Goal: Task Accomplishment & Management: Complete application form

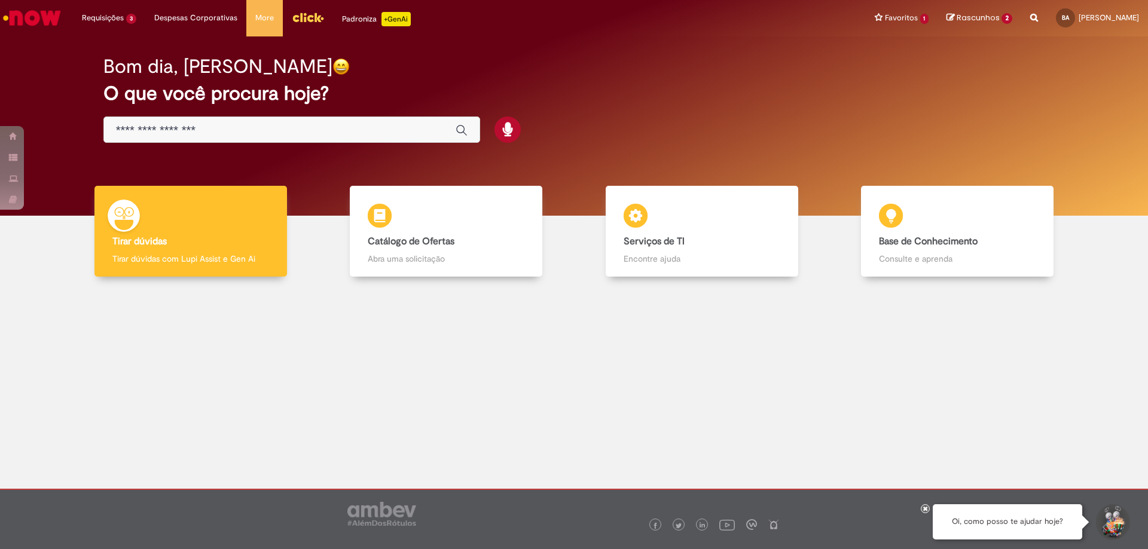
click at [388, 131] on input "Basta digitar aqui" at bounding box center [280, 131] width 328 height 14
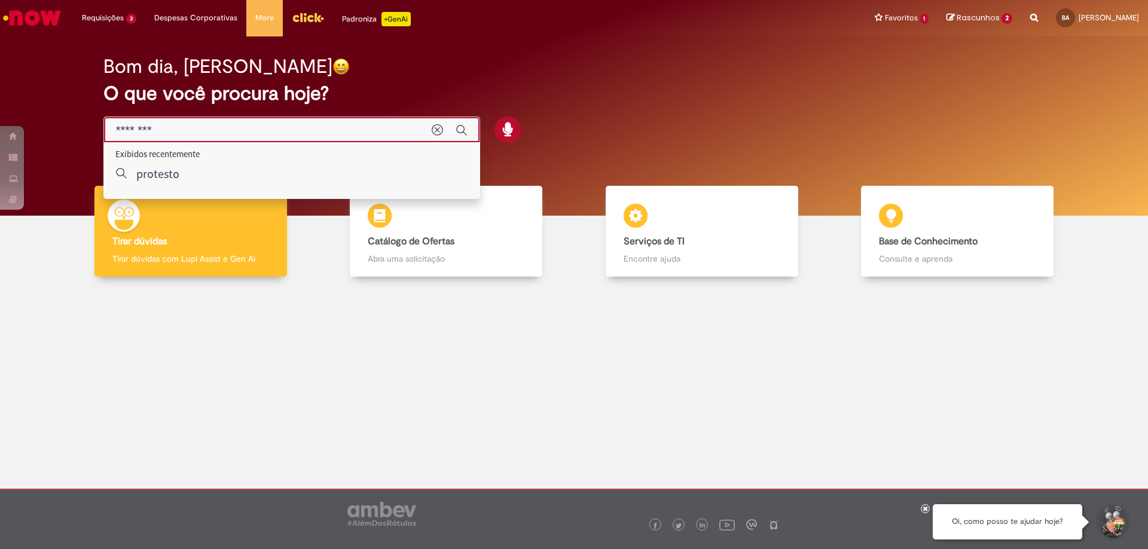
type input "********"
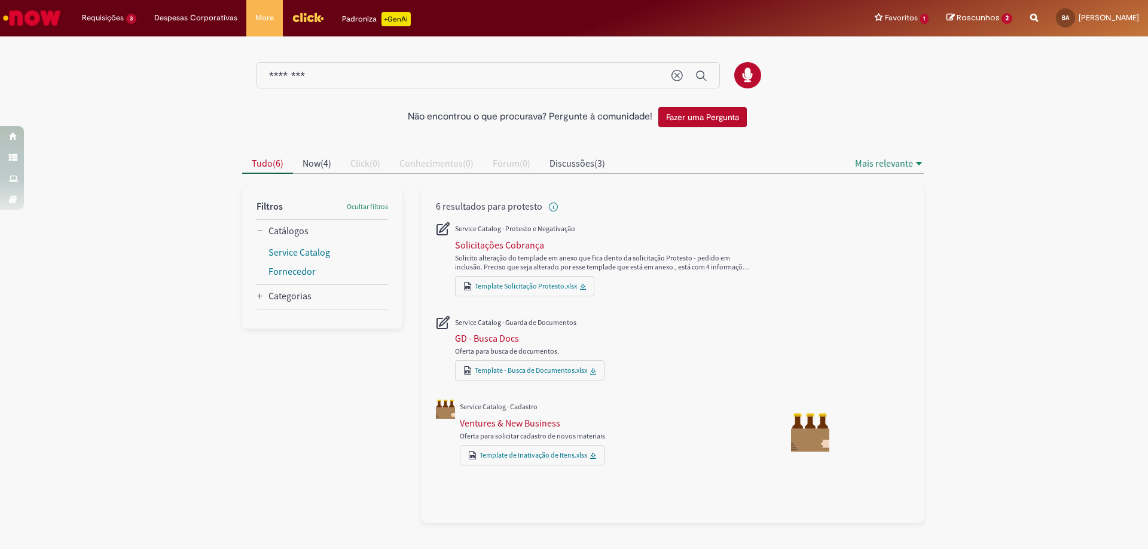
click at [506, 251] on div "Solicito alteração do templade em anexo que fica dento da solicitação Protesto …" at bounding box center [611, 256] width 312 height 35
click at [515, 242] on div "Solicitações Cobrança" at bounding box center [499, 245] width 89 height 12
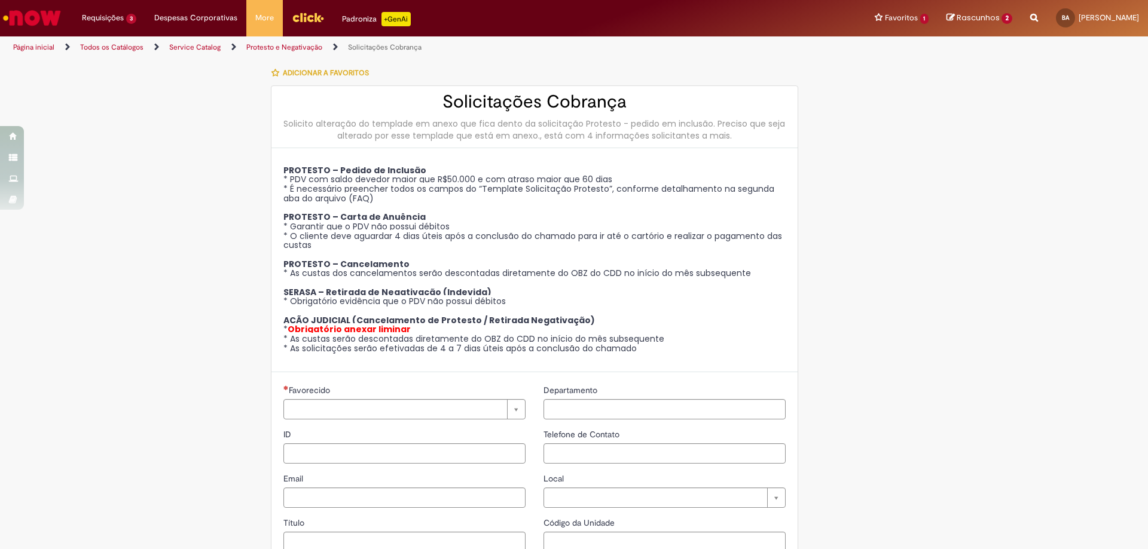
type input "********"
type input "**********"
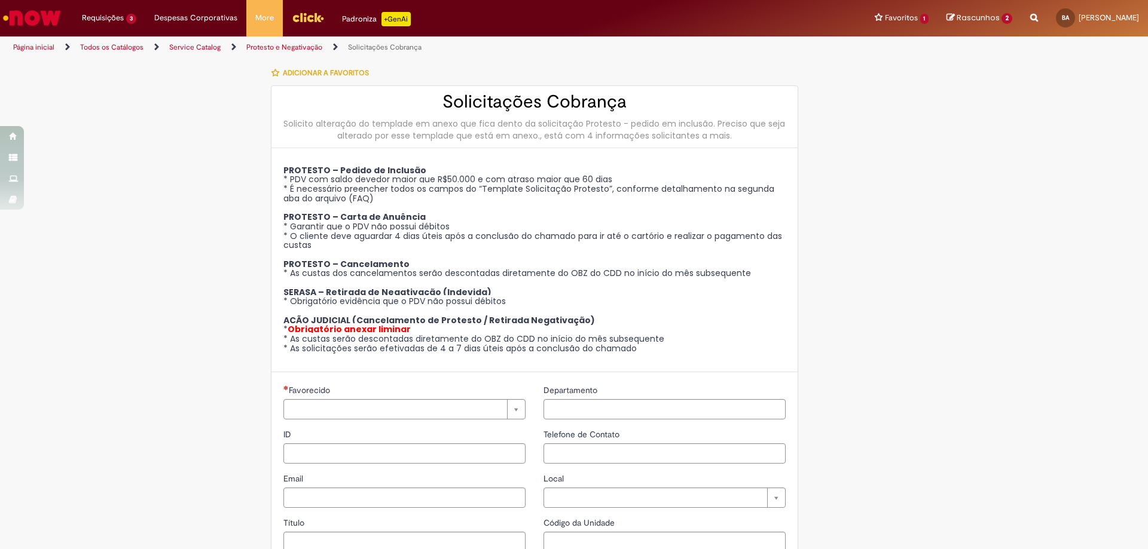
type input "****"
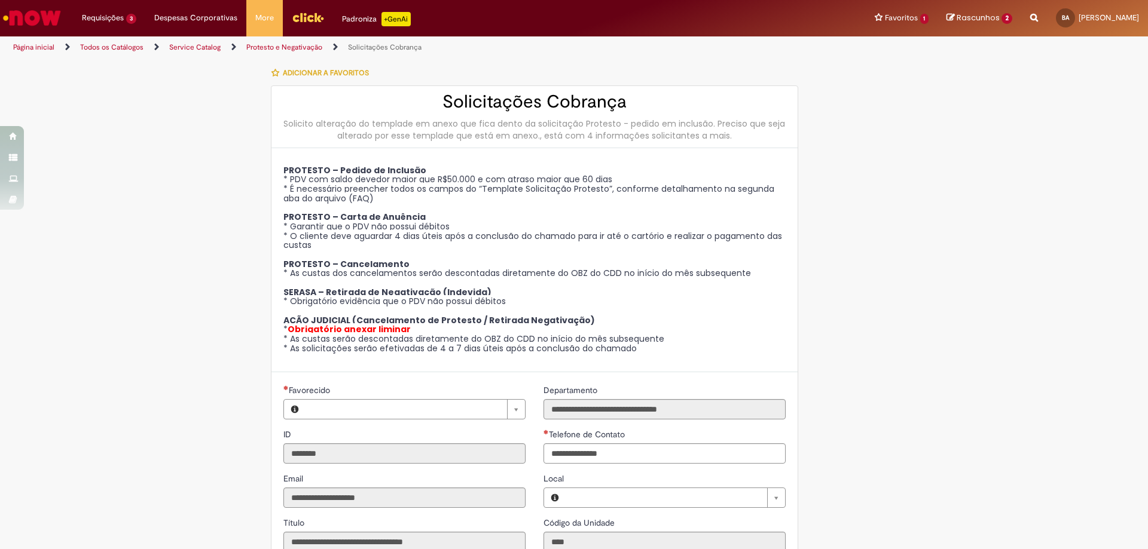
type input "**********"
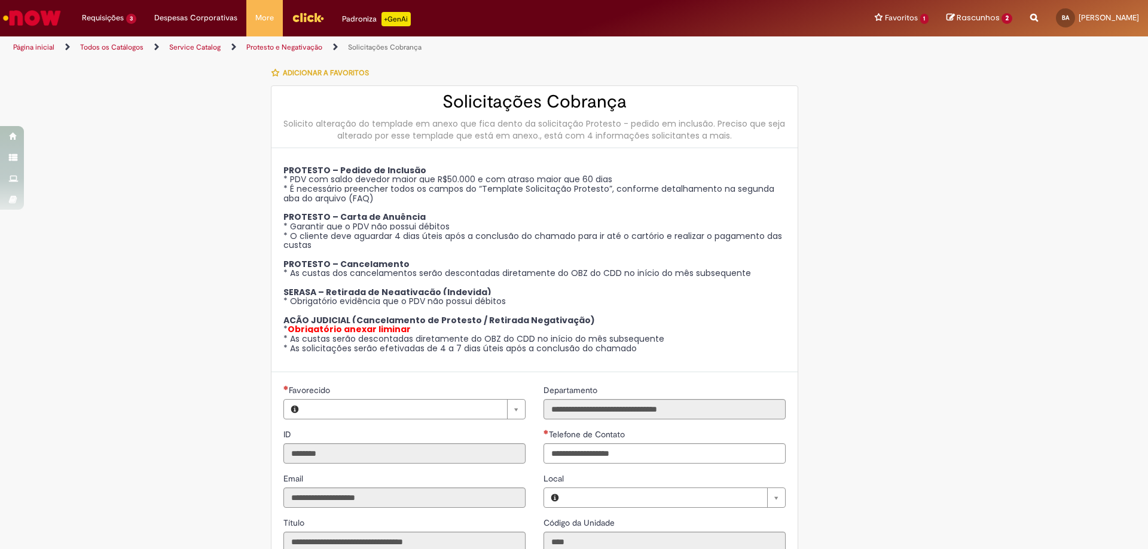
type input "**********"
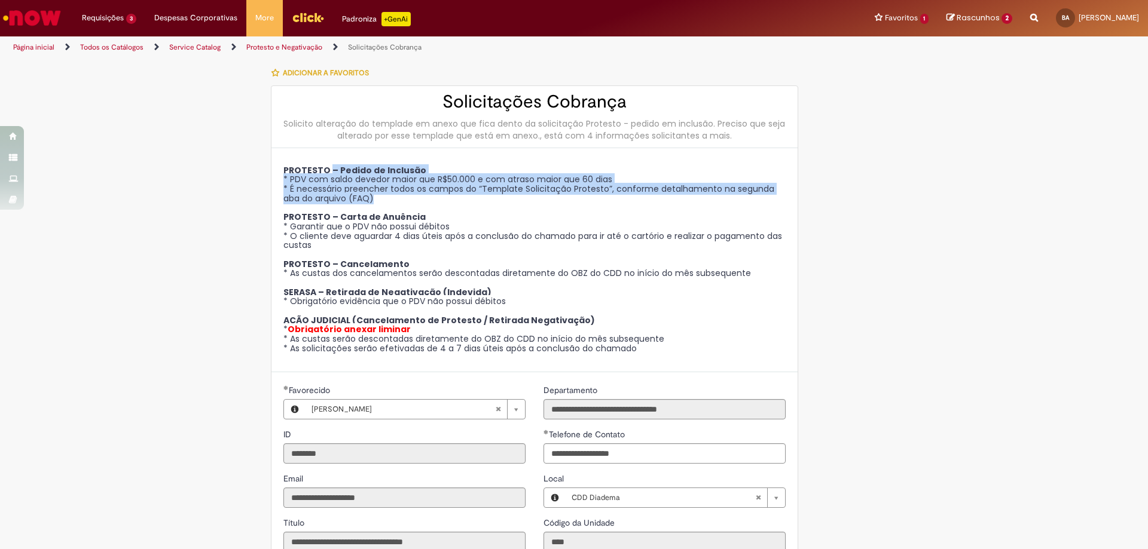
drag, startPoint x: 326, startPoint y: 168, endPoint x: 436, endPoint y: 201, distance: 115.0
click at [436, 201] on p "PROTESTO – Pedido de Inclusão * PDV com saldo devedor maior que R$50.000 e com …" at bounding box center [534, 260] width 502 height 188
click at [458, 178] on span "* PDV com saldo devedor maior que R$50.000 e com atraso maior que 60 dias" at bounding box center [447, 179] width 329 height 12
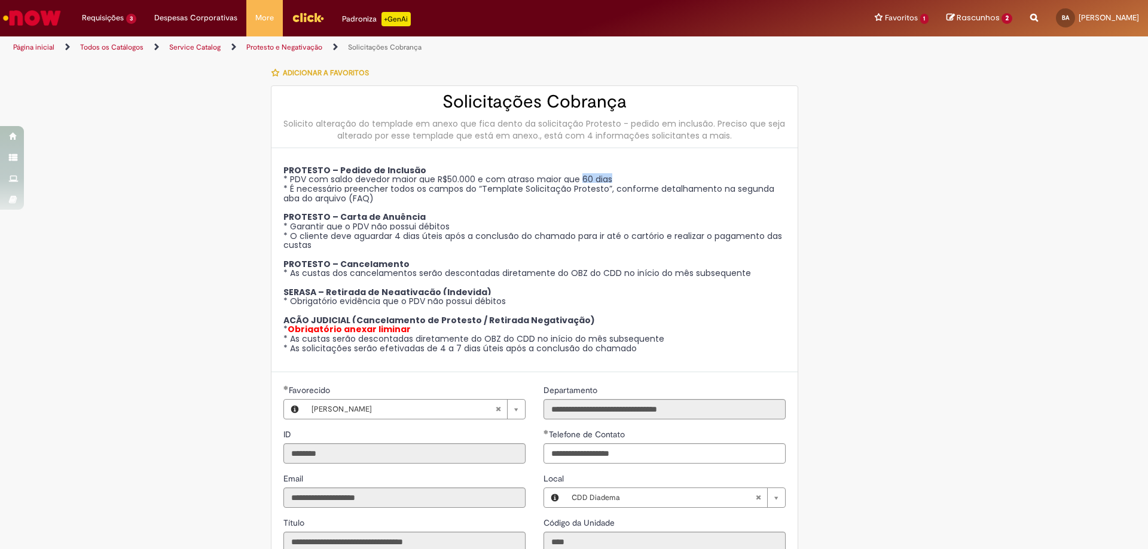
drag, startPoint x: 578, startPoint y: 178, endPoint x: 668, endPoint y: 181, distance: 89.7
click at [668, 181] on p "PROTESTO – Pedido de Inclusão * PDV com saldo devedor maior que R$50.000 e com …" at bounding box center [534, 260] width 502 height 188
click at [655, 168] on p "PROTESTO – Pedido de Inclusão * PDV com saldo devedor maior que R$50.000 e com …" at bounding box center [534, 260] width 502 height 188
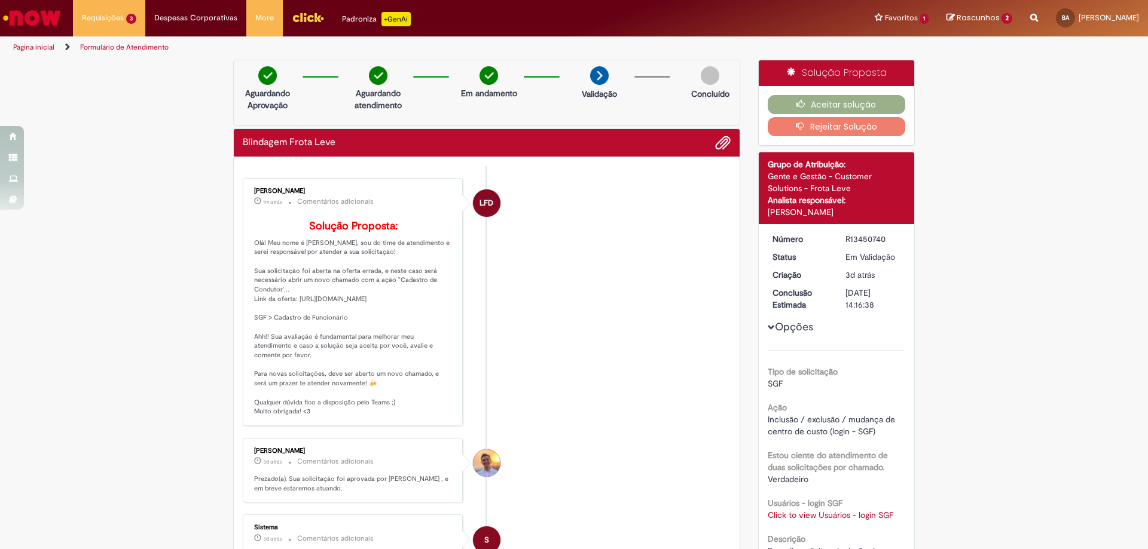
drag, startPoint x: 249, startPoint y: 256, endPoint x: 431, endPoint y: 426, distance: 248.8
click at [431, 423] on div "Leticia Ferreira Dantas De Almeida 1m atrás 1m atrás Comentários adicionais Sol…" at bounding box center [352, 302] width 213 height 241
click at [812, 103] on button "Aceitar solução" at bounding box center [837, 104] width 138 height 19
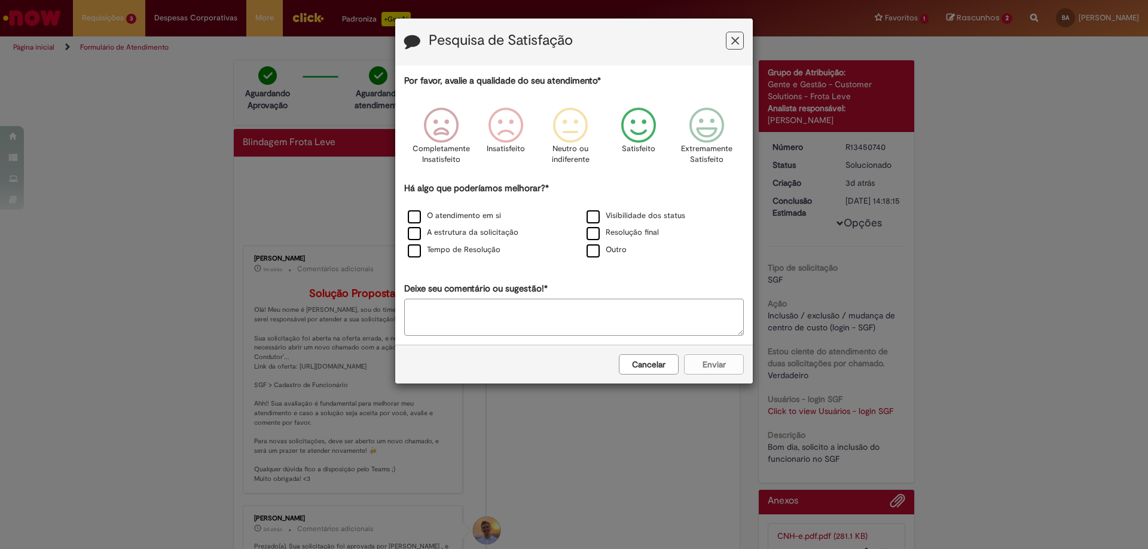
click at [649, 130] on icon "Feedback" at bounding box center [638, 126] width 45 height 36
click at [570, 140] on icon "Feedback" at bounding box center [574, 126] width 45 height 36
click at [483, 142] on div "Insatisfeito" at bounding box center [509, 140] width 68 height 82
click at [481, 256] on div "Tempo de Resolução" at bounding box center [484, 250] width 176 height 15
click at [479, 251] on label "Tempo de Resolução" at bounding box center [454, 250] width 93 height 11
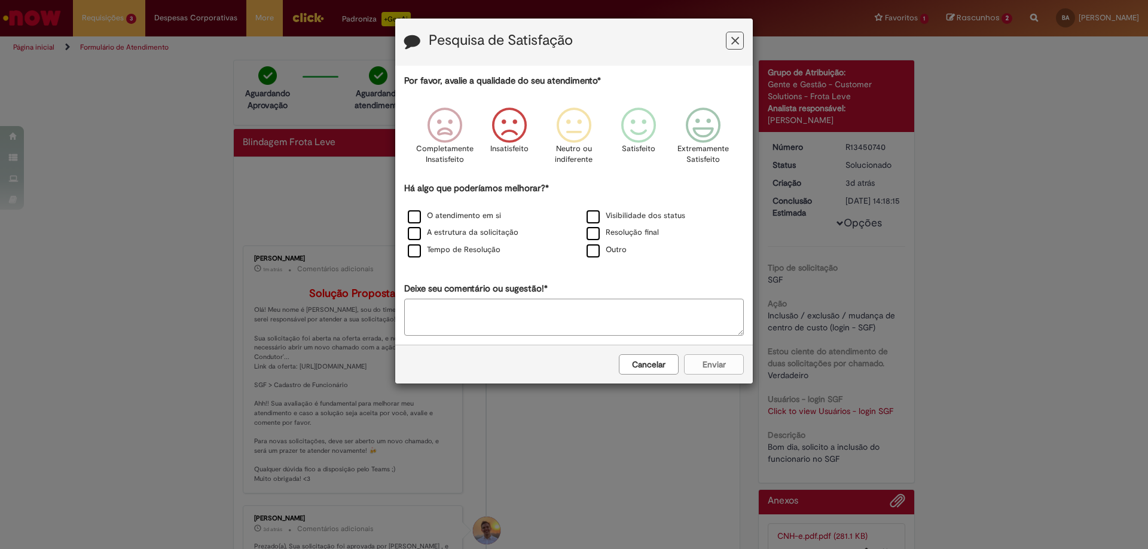
click at [695, 369] on div "Cancelar Enviar" at bounding box center [574, 364] width 358 height 39
click at [711, 361] on div "Cancelar Enviar" at bounding box center [574, 364] width 358 height 39
click at [717, 362] on div "Cancelar Enviar" at bounding box center [574, 364] width 358 height 39
click at [739, 40] on button "Feedback" at bounding box center [735, 41] width 18 height 18
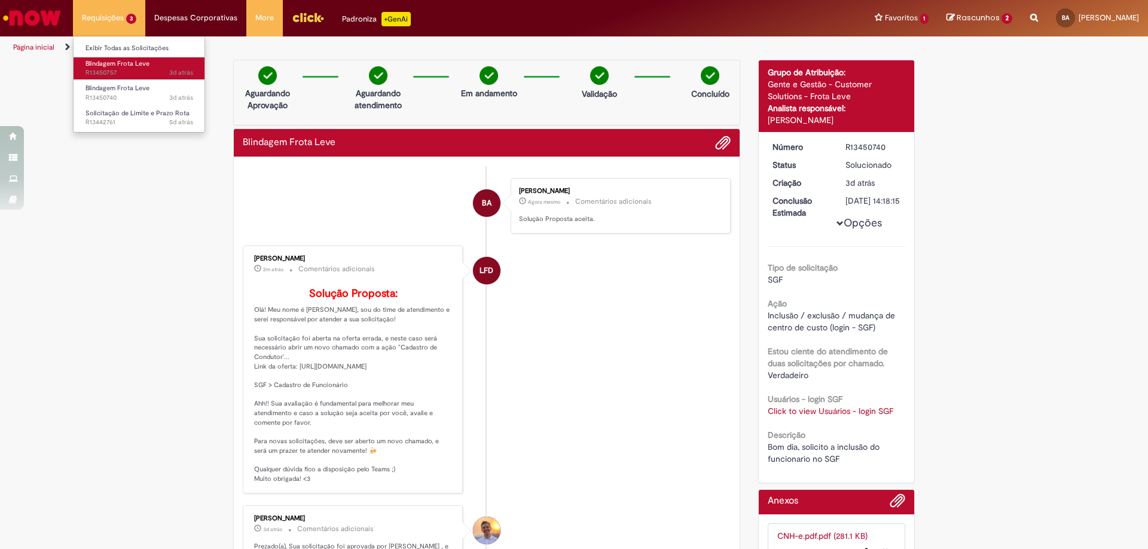
click at [143, 78] on span "3d atrás 3 dias atrás R13450757" at bounding box center [139, 73] width 108 height 10
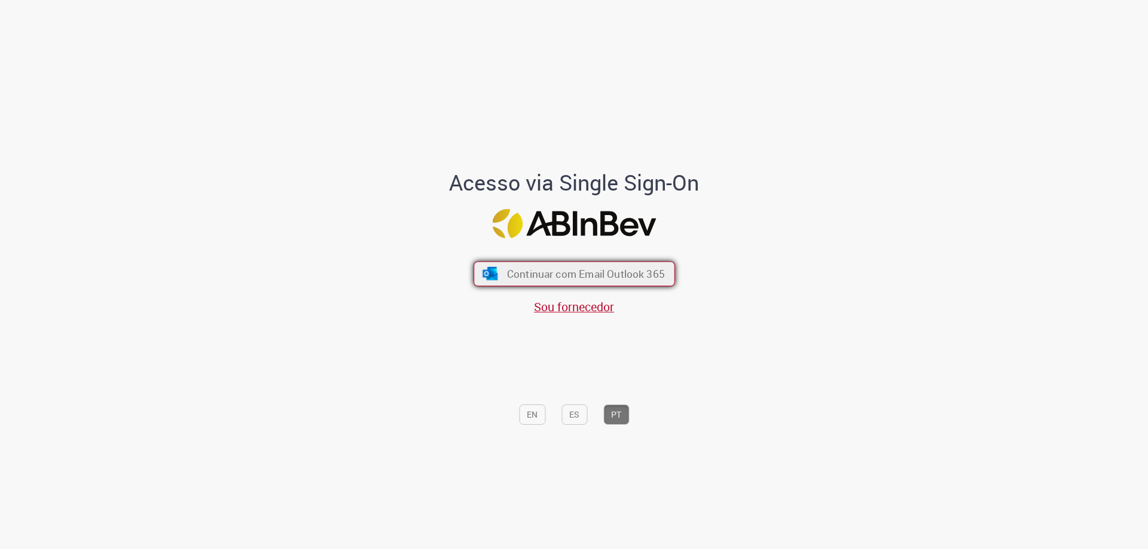
click at [540, 283] on button "Continuar com Email Outlook 365" at bounding box center [574, 274] width 201 height 25
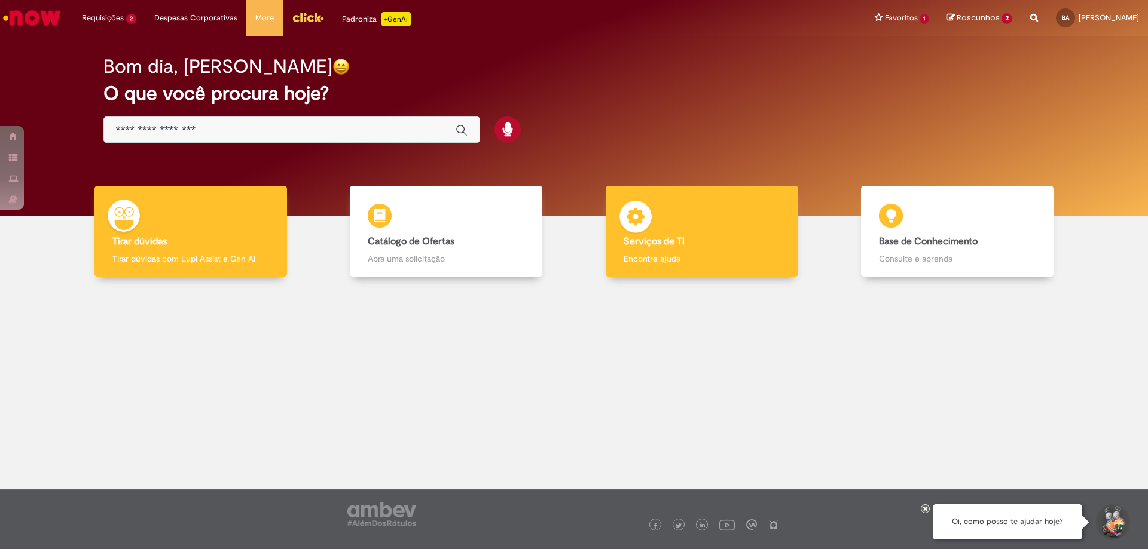
click at [715, 194] on div "Serviços de TI Serviços de TI Encontre ajuda" at bounding box center [702, 231] width 193 height 91
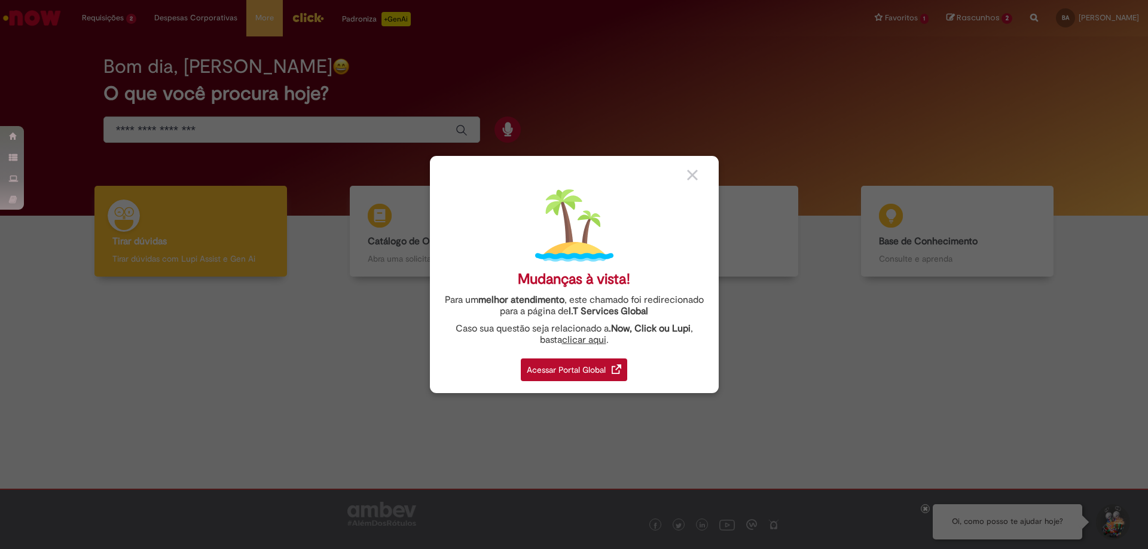
click at [607, 370] on div "Acessar Portal Global" at bounding box center [574, 370] width 106 height 23
